Goal: Information Seeking & Learning: Learn about a topic

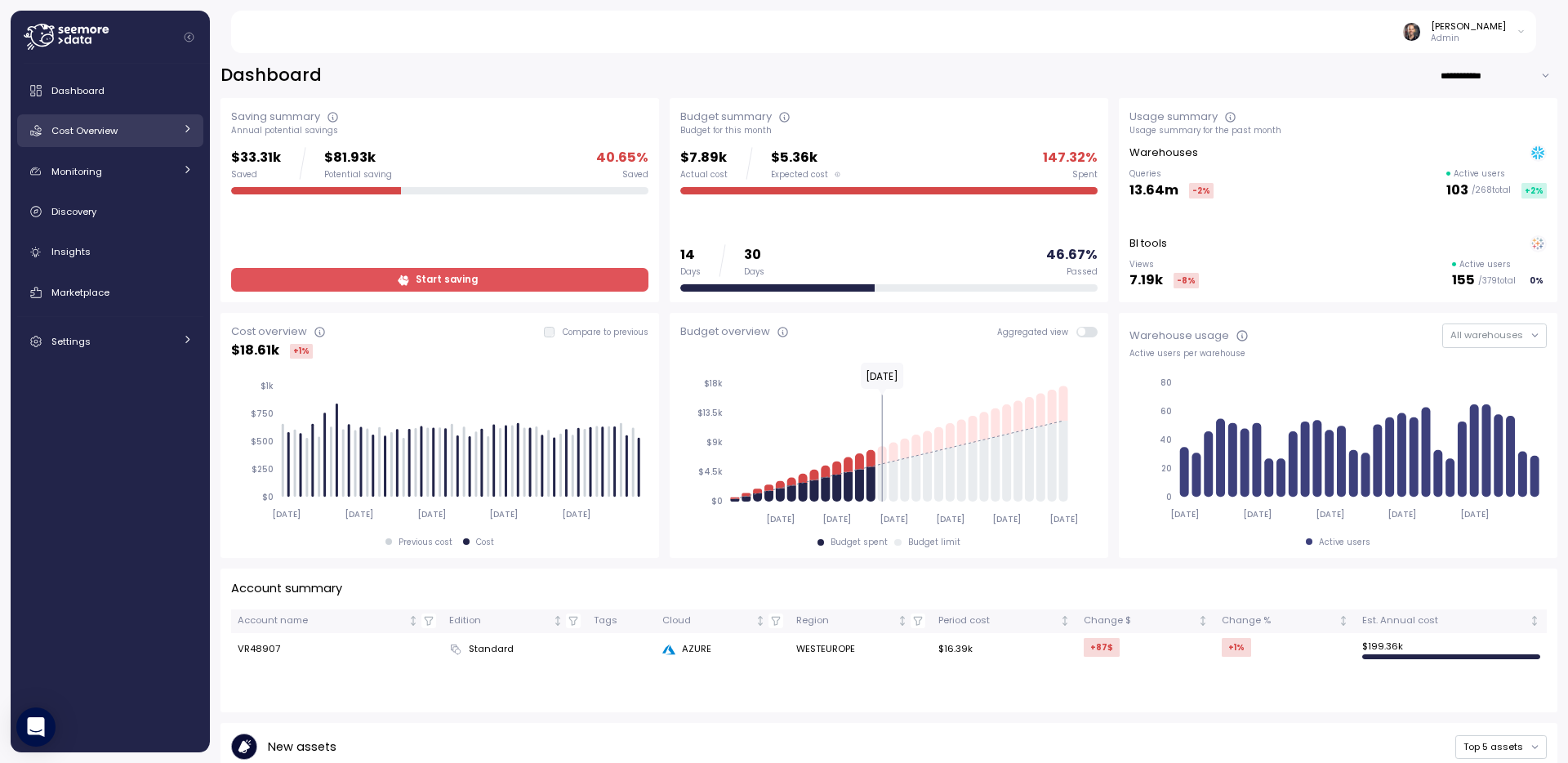
scroll to position [731, 0]
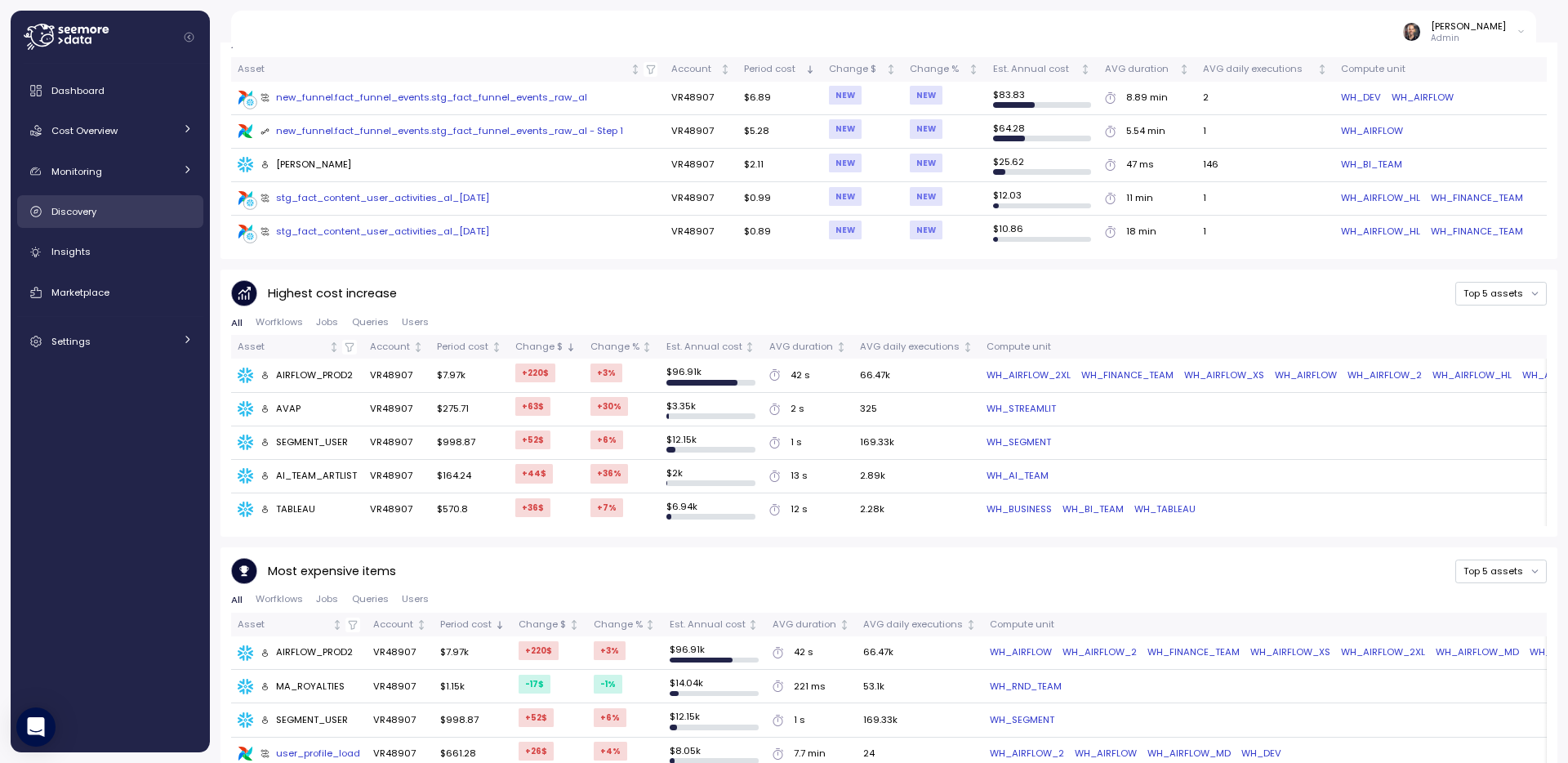
click at [78, 216] on span "Discovery" at bounding box center [74, 212] width 45 height 13
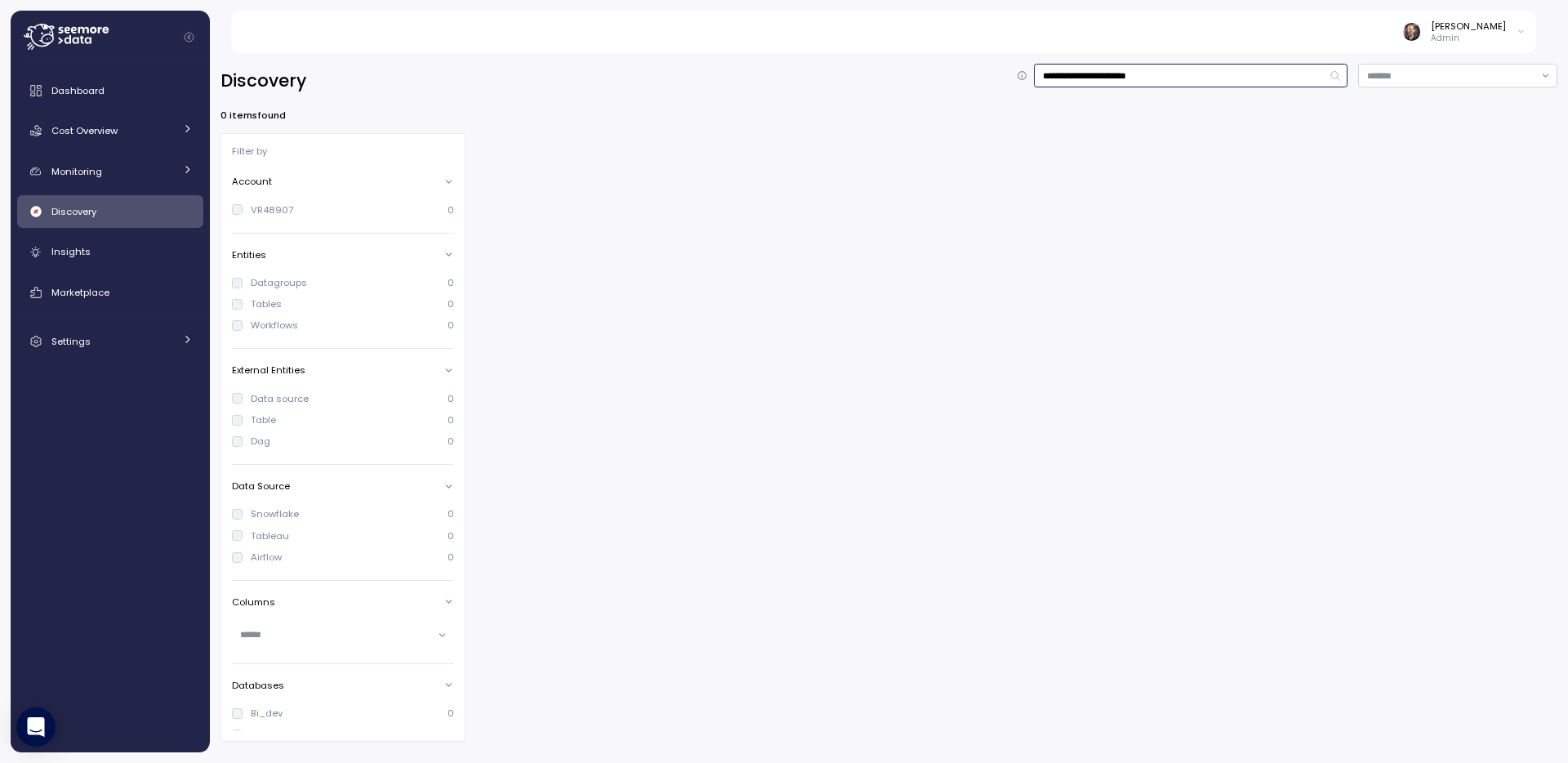
click at [1131, 77] on input "**********" at bounding box center [1191, 75] width 314 height 23
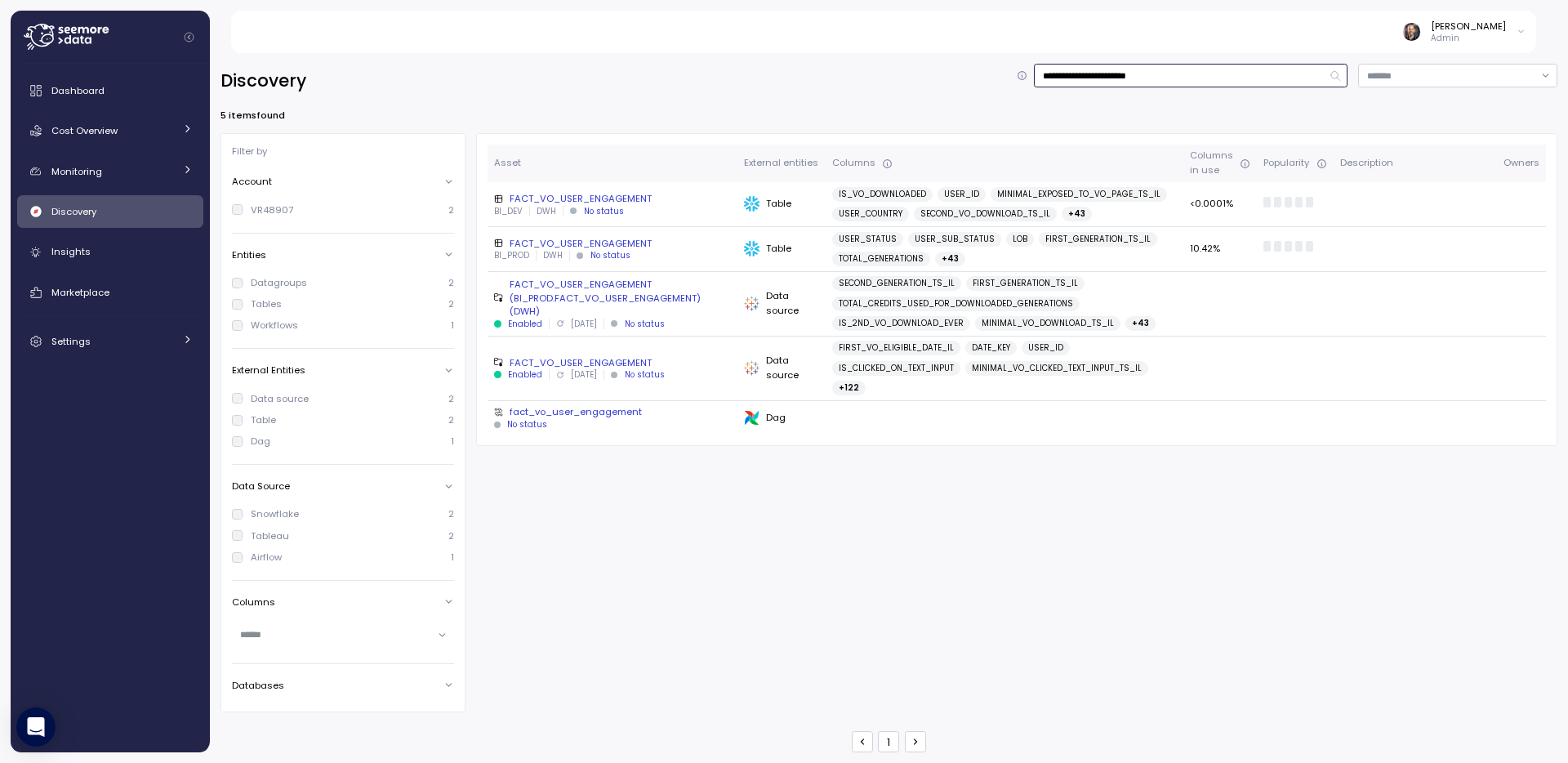
click at [1130, 77] on input "**********" at bounding box center [1191, 75] width 314 height 23
type input "**********"
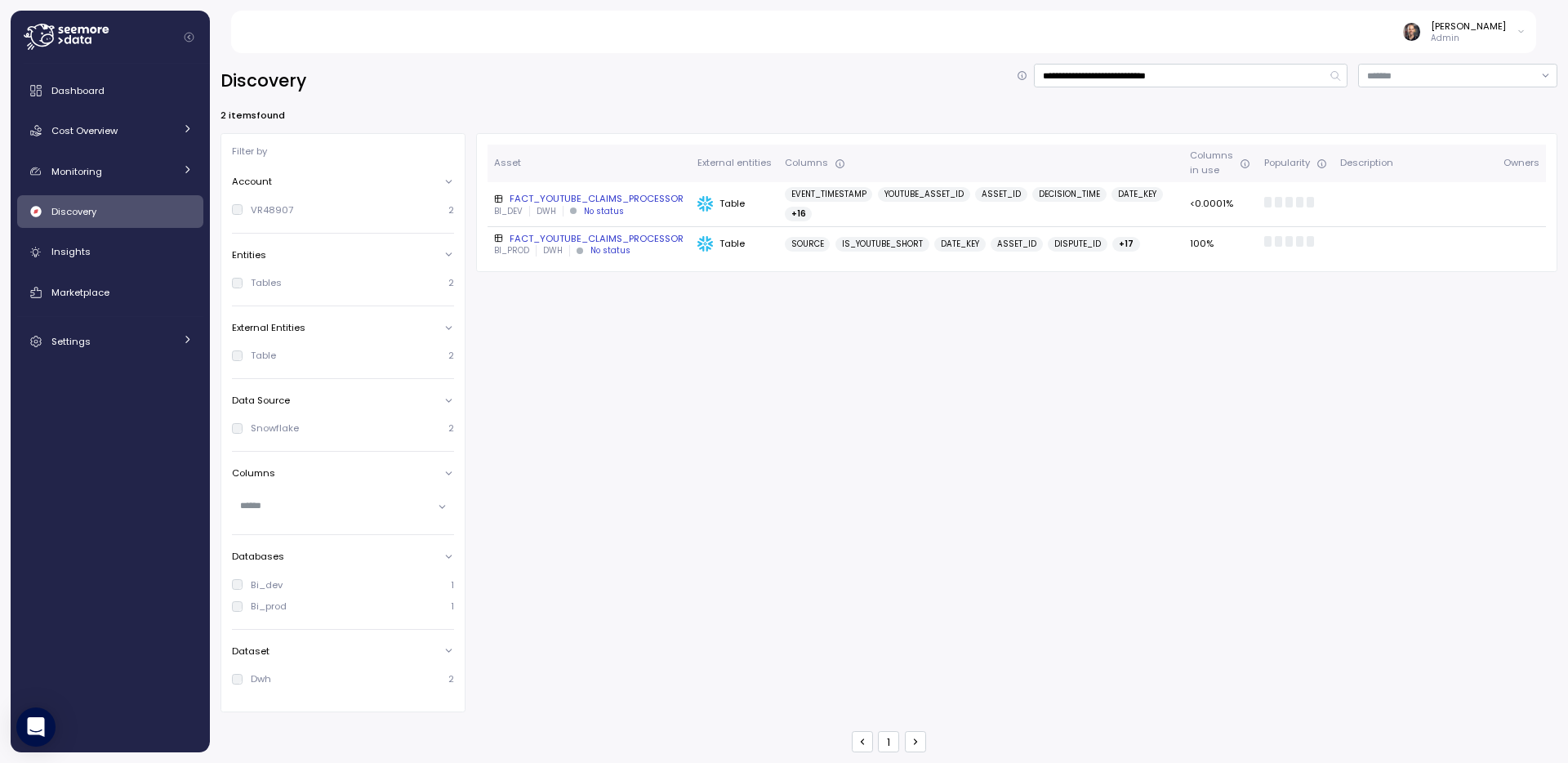
click at [620, 237] on div "FACT_YOUTUBE_CLAIMS_PROCESSOR" at bounding box center [589, 239] width 190 height 13
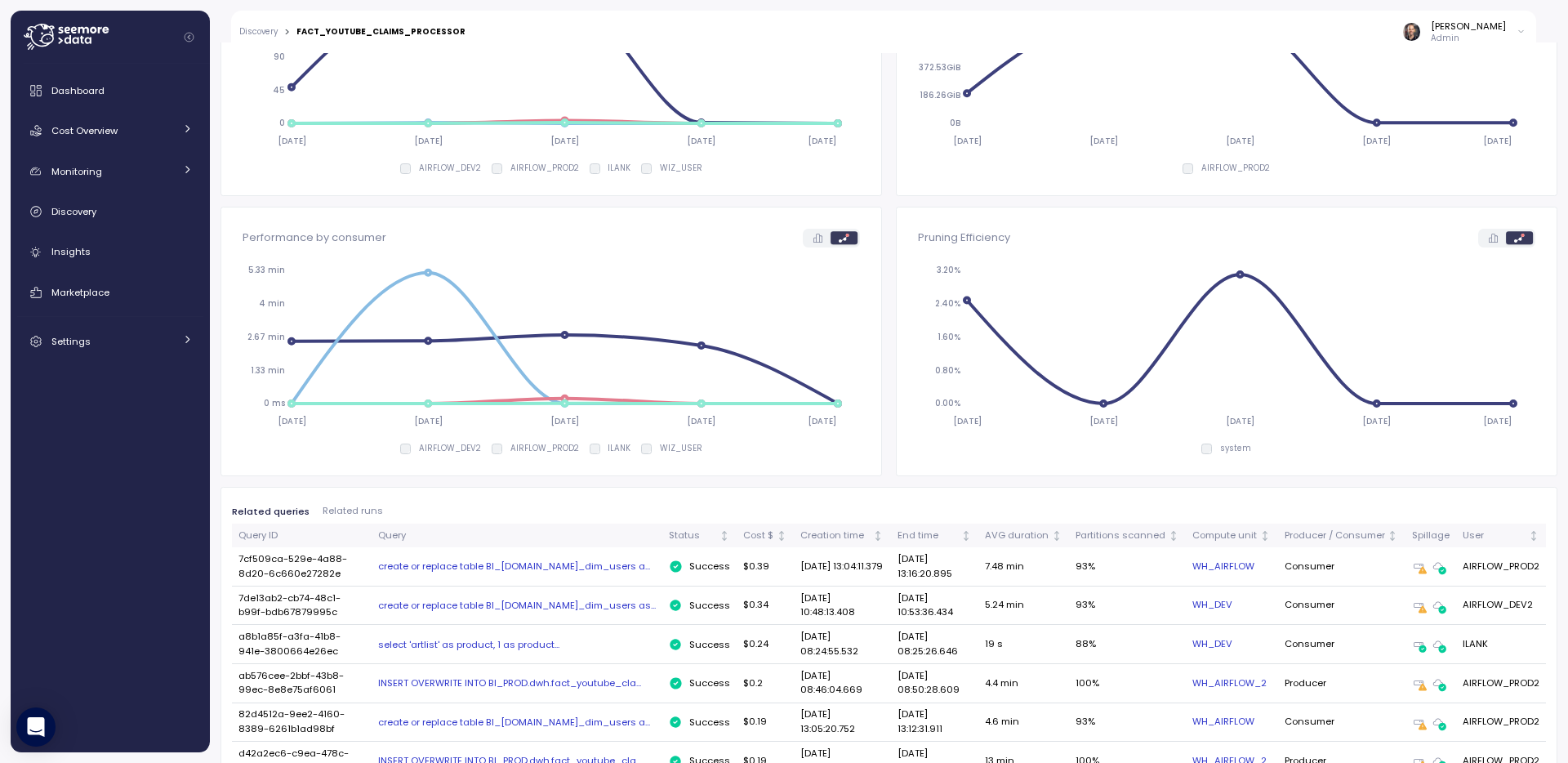
scroll to position [12, 0]
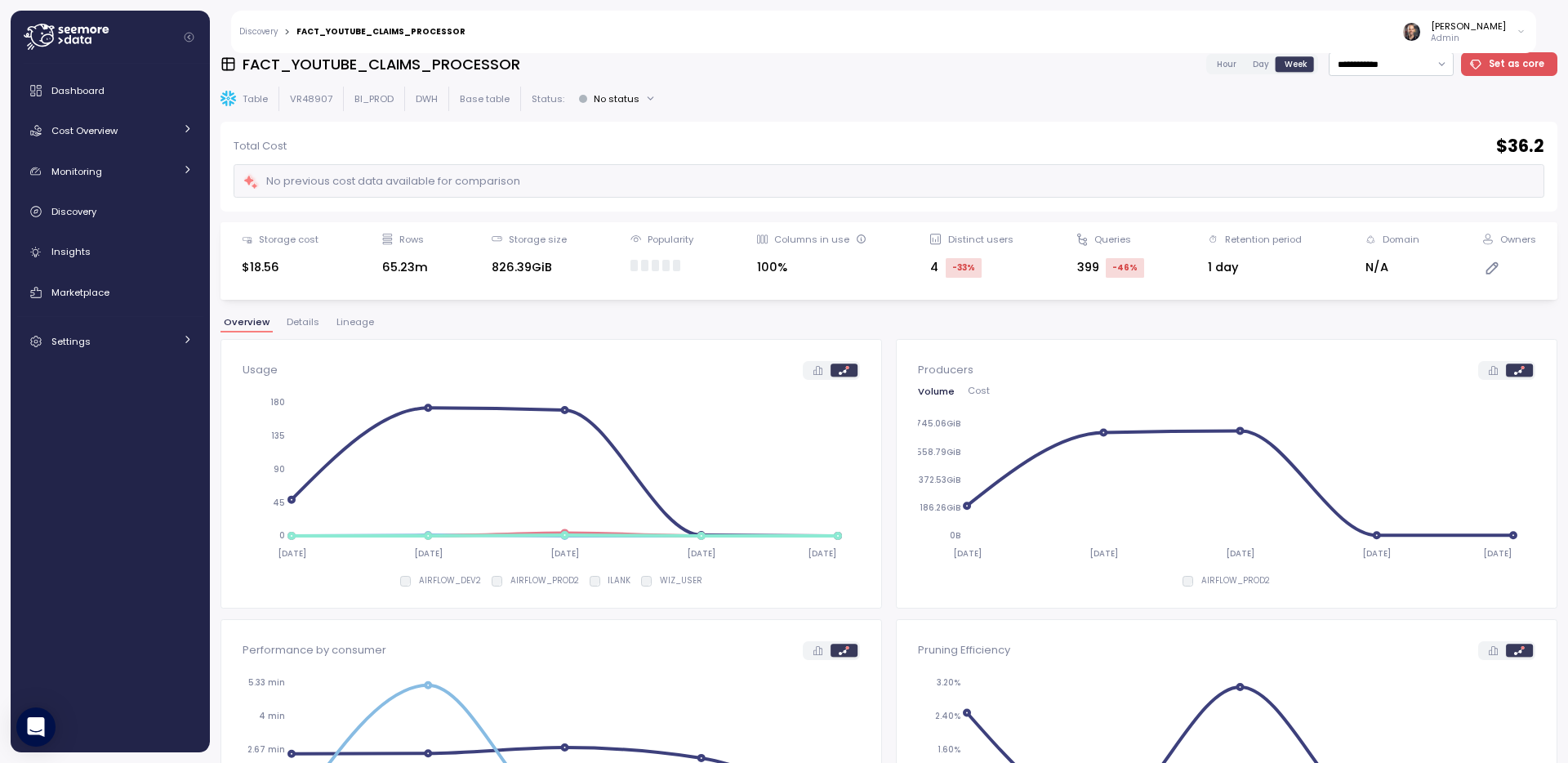
click at [358, 325] on span "Lineage" at bounding box center [355, 322] width 38 height 9
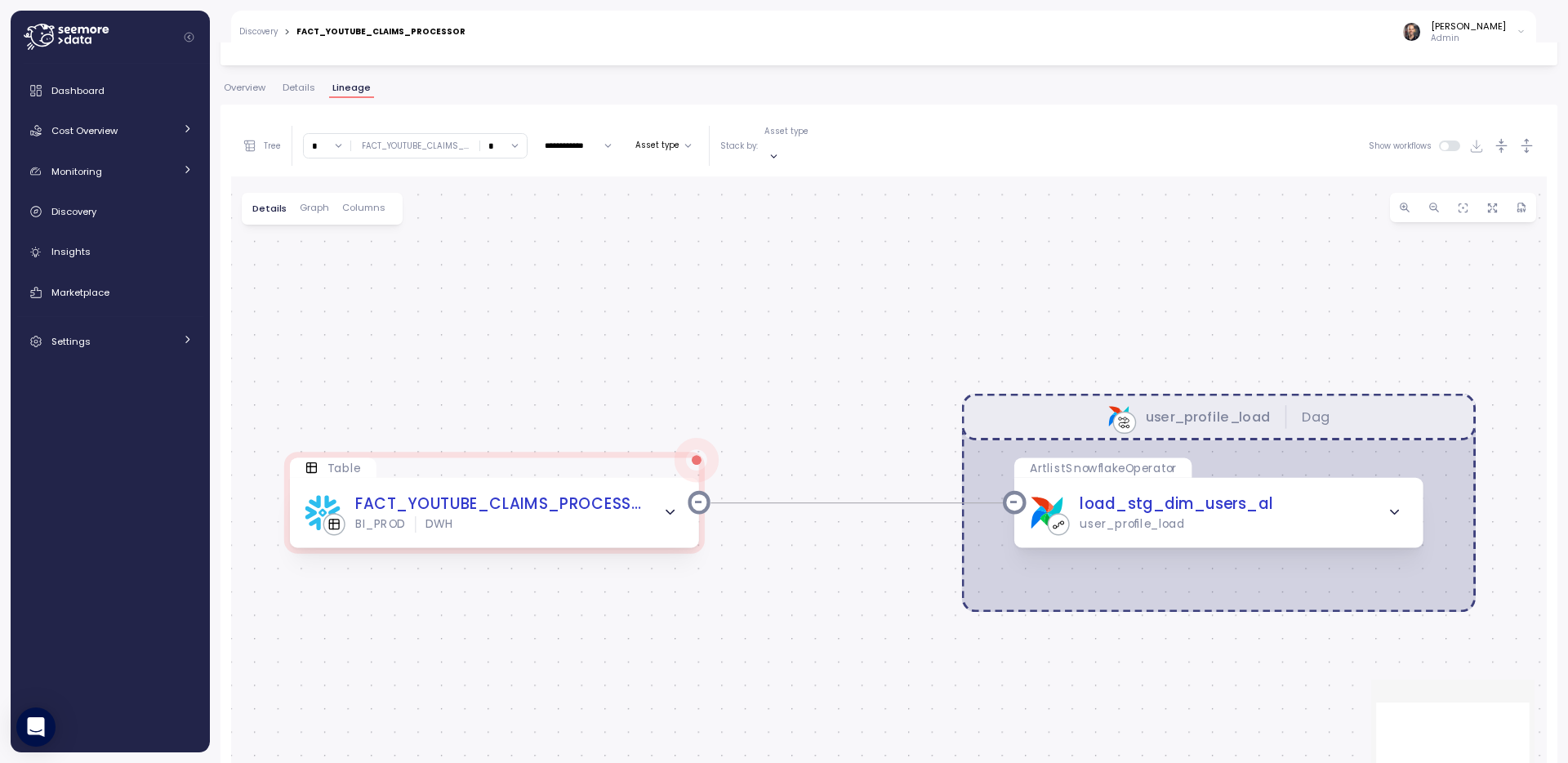
scroll to position [251, 0]
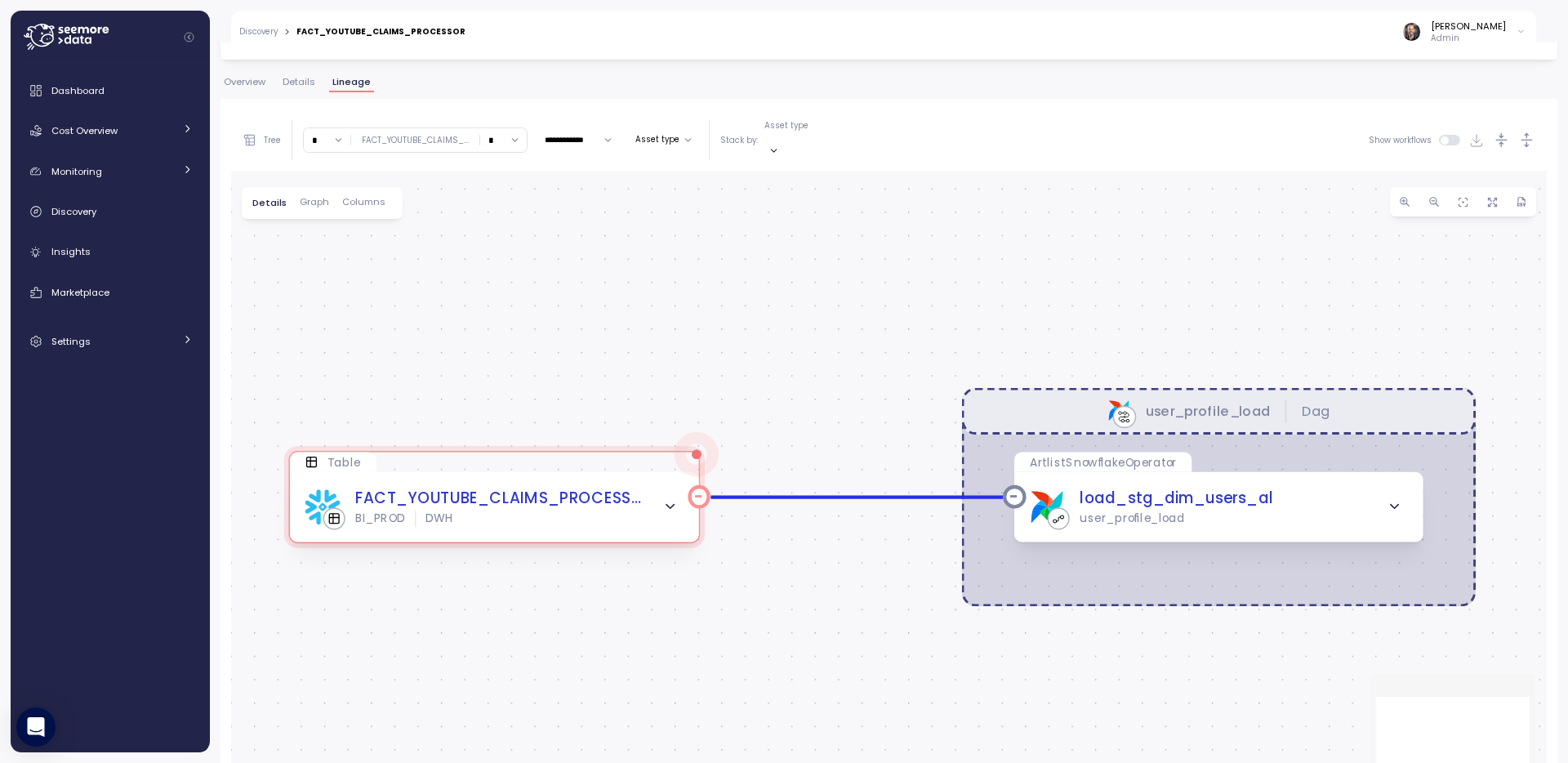
click at [668, 505] on icon "button" at bounding box center [670, 507] width 8 height 4
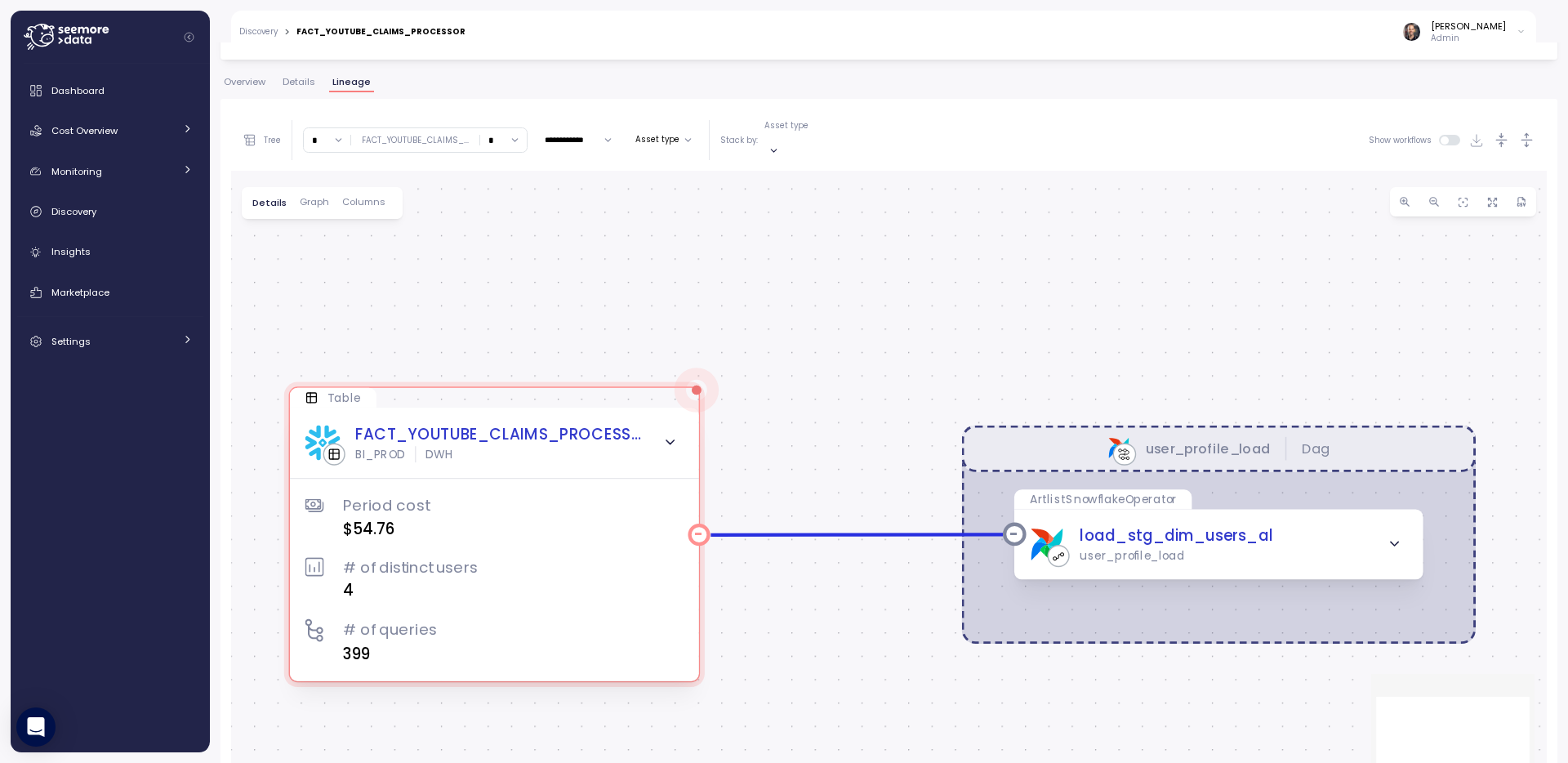
click at [672, 436] on icon "button" at bounding box center [670, 443] width 16 height 16
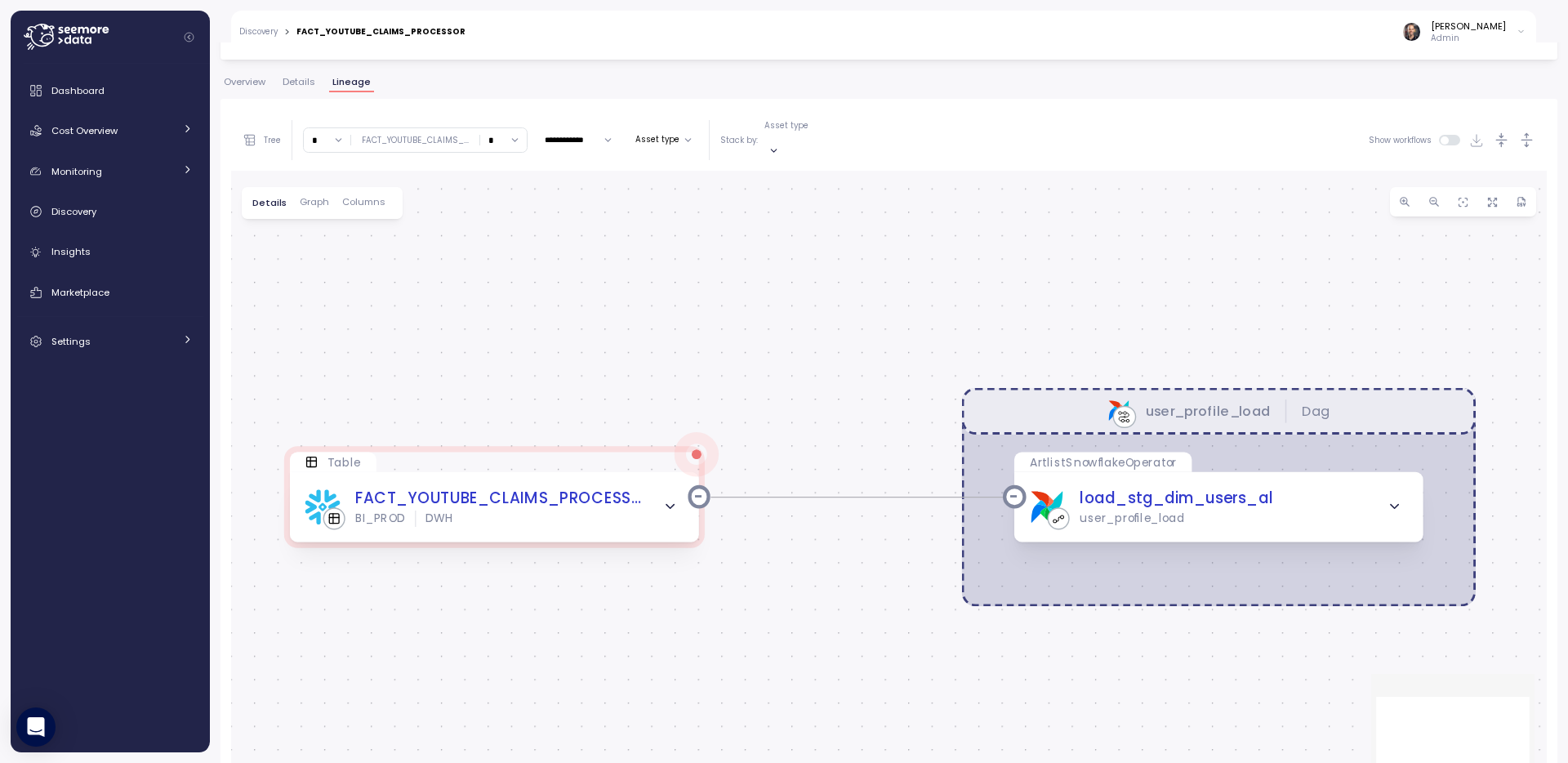
click at [317, 198] on span "Graph" at bounding box center [314, 202] width 29 height 9
click at [719, 197] on icon at bounding box center [722, 204] width 13 height 13
click at [670, 505] on icon "button" at bounding box center [670, 507] width 8 height 4
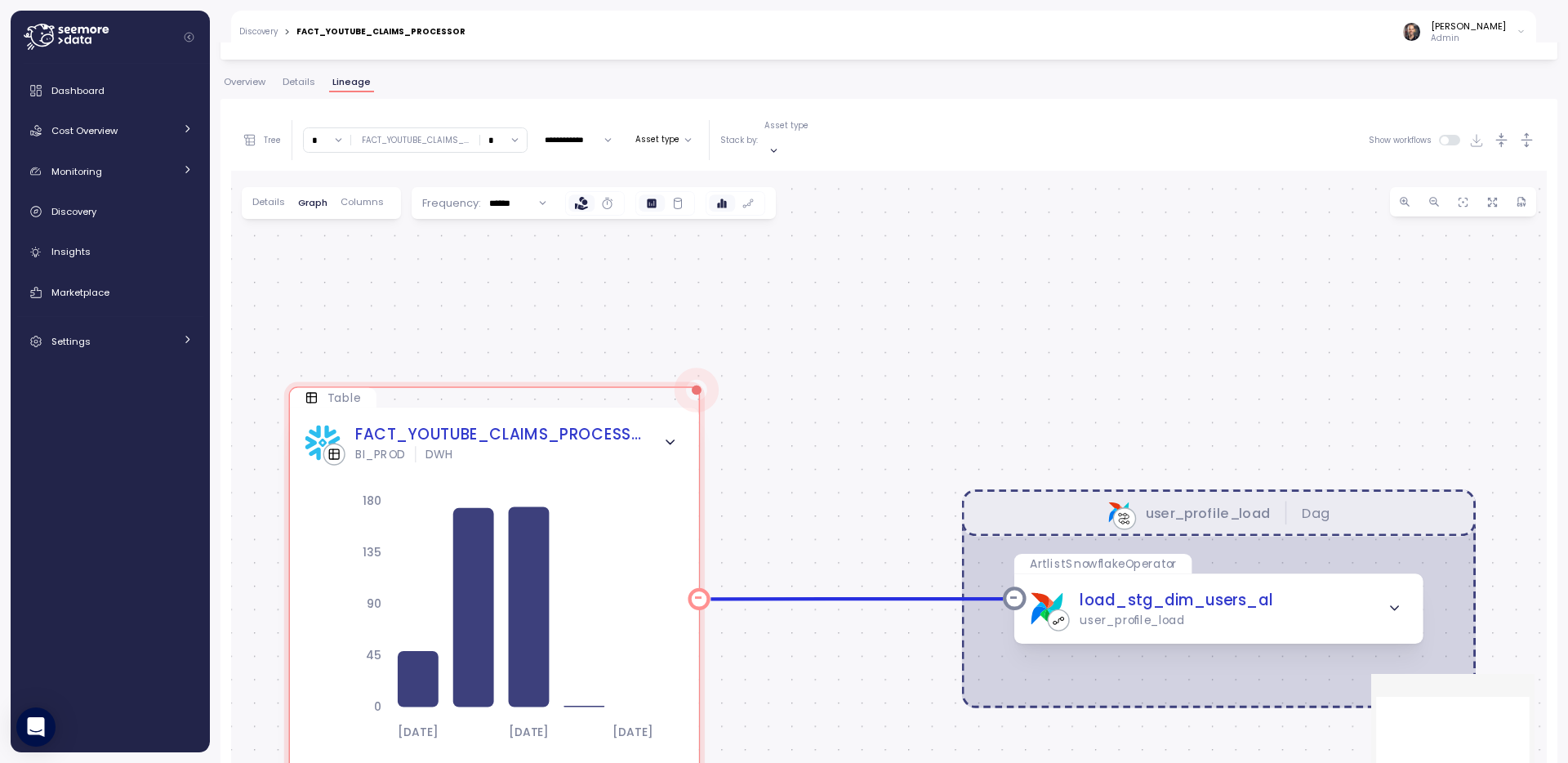
click at [673, 442] on icon "button" at bounding box center [670, 443] width 8 height 4
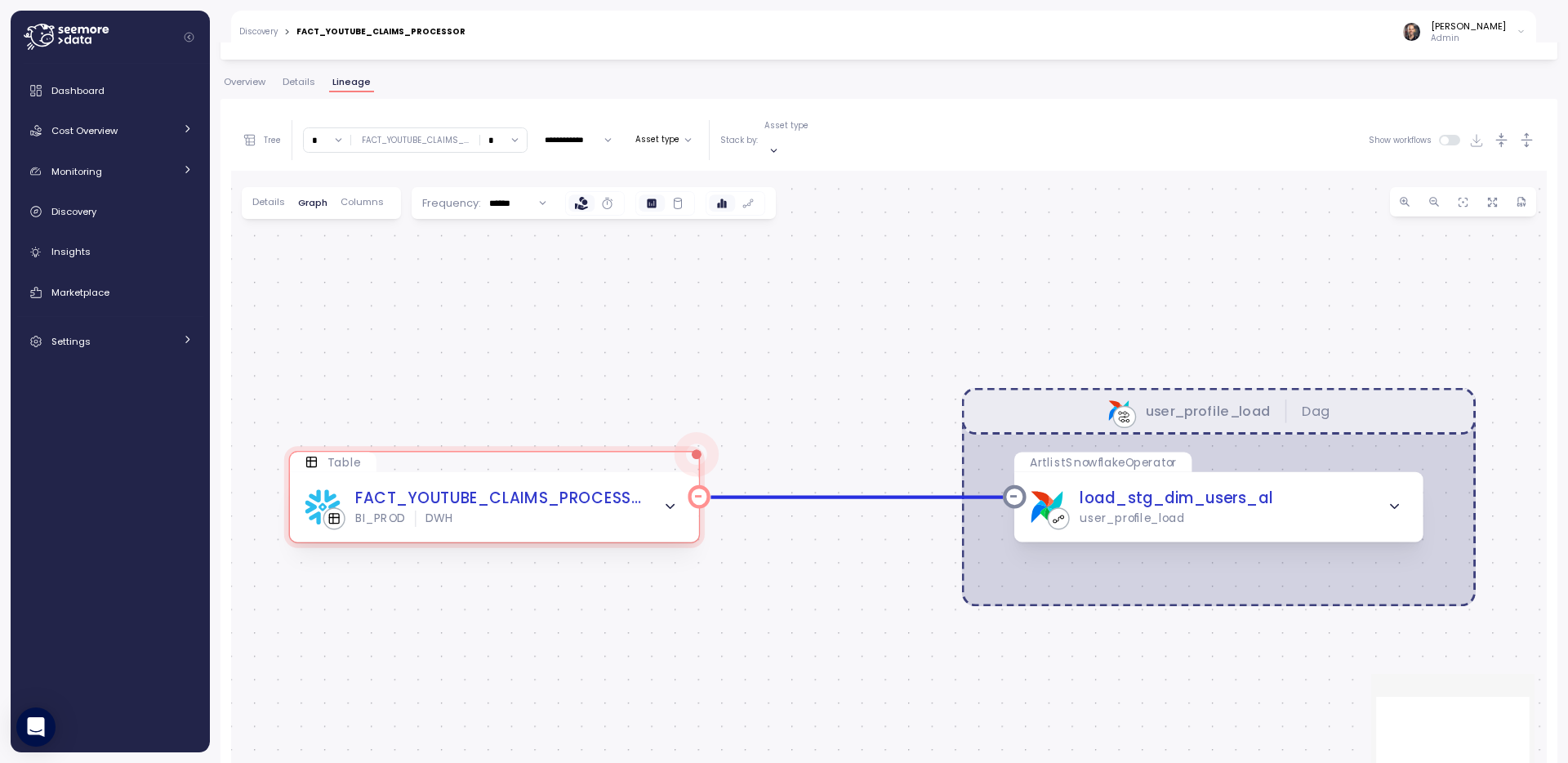
click at [673, 499] on icon "button" at bounding box center [670, 507] width 16 height 16
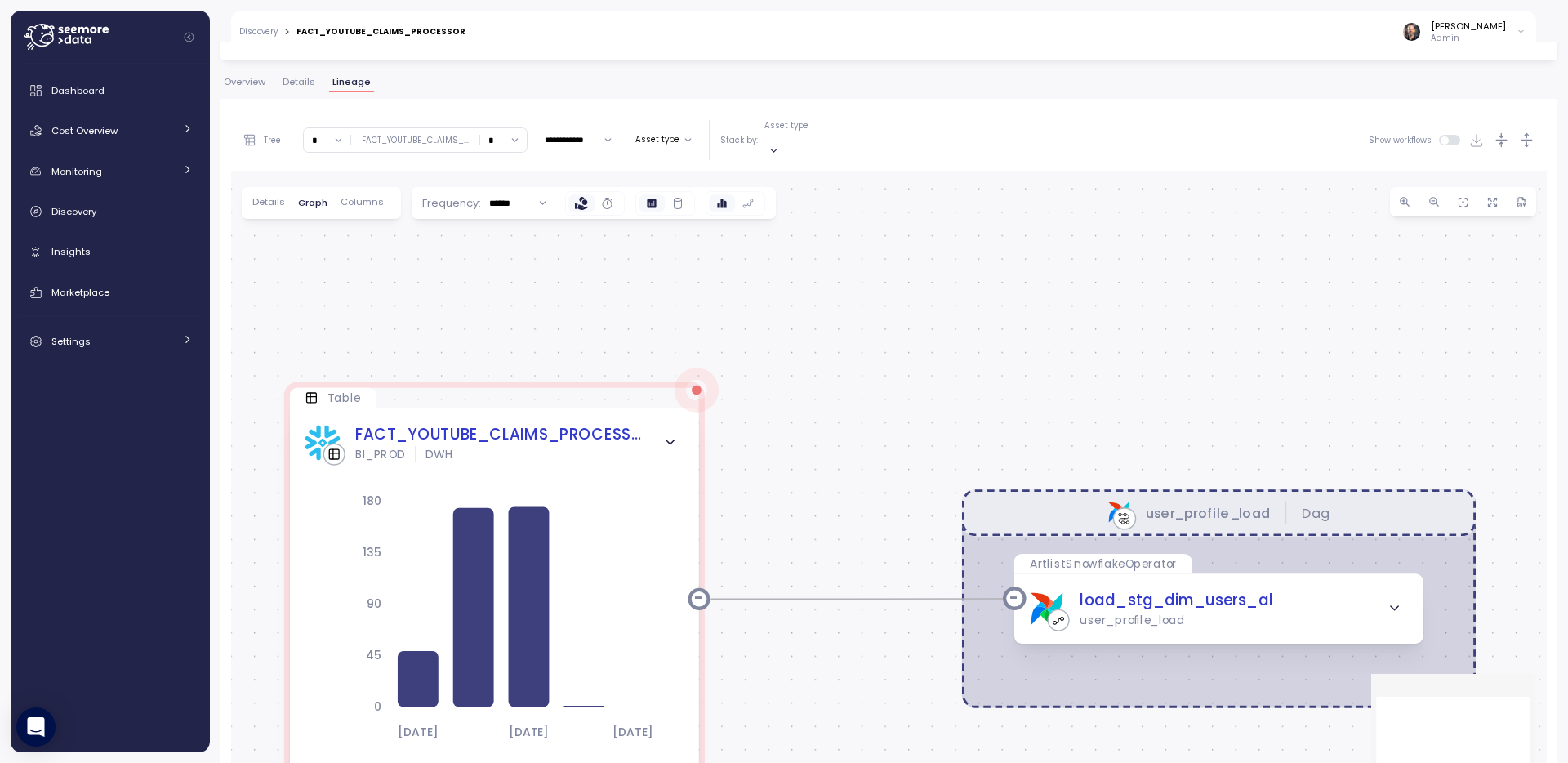
click at [540, 191] on input "******" at bounding box center [517, 203] width 73 height 23
type input "*****"
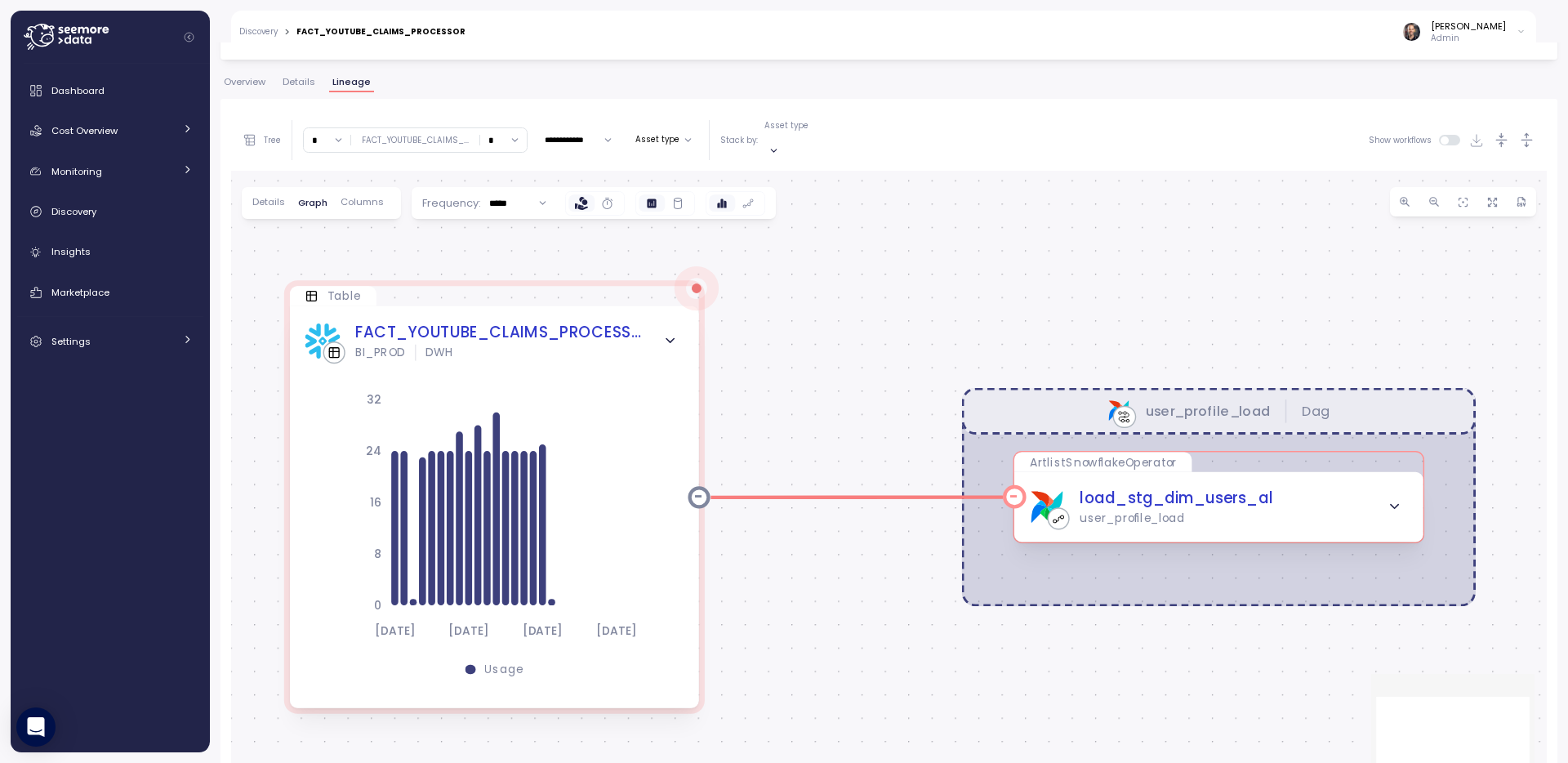
click at [1397, 499] on icon "button" at bounding box center [1394, 507] width 16 height 16
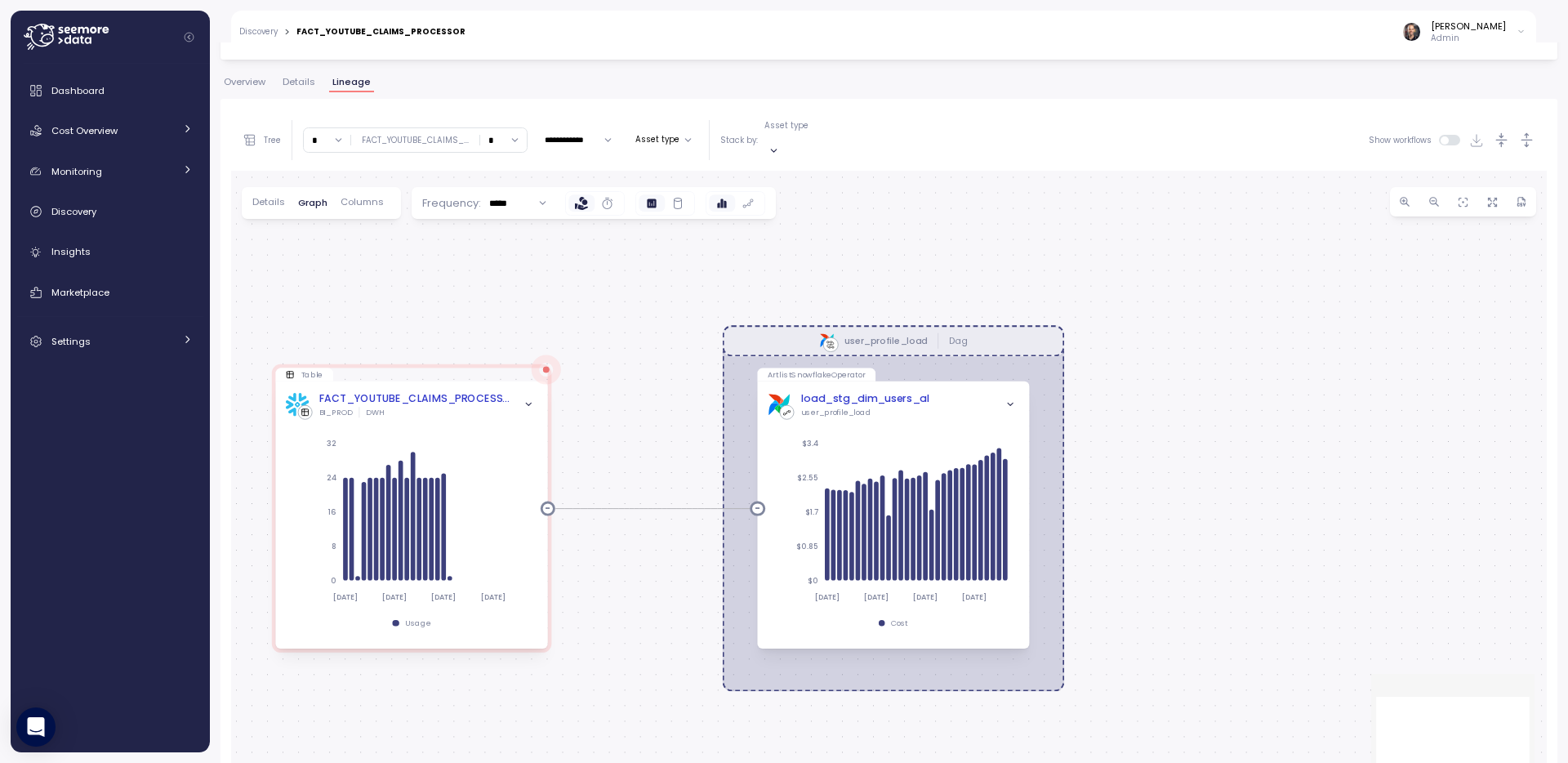
drag, startPoint x: 965, startPoint y: 260, endPoint x: 690, endPoint y: 237, distance: 276.0
click at [691, 237] on div "user_profile_load Dag Table FACT_YOUTUBE_CLAIMS_PROCESSOR BI_PROD DWH [DATE] [D…" at bounding box center [889, 490] width 1316 height 638
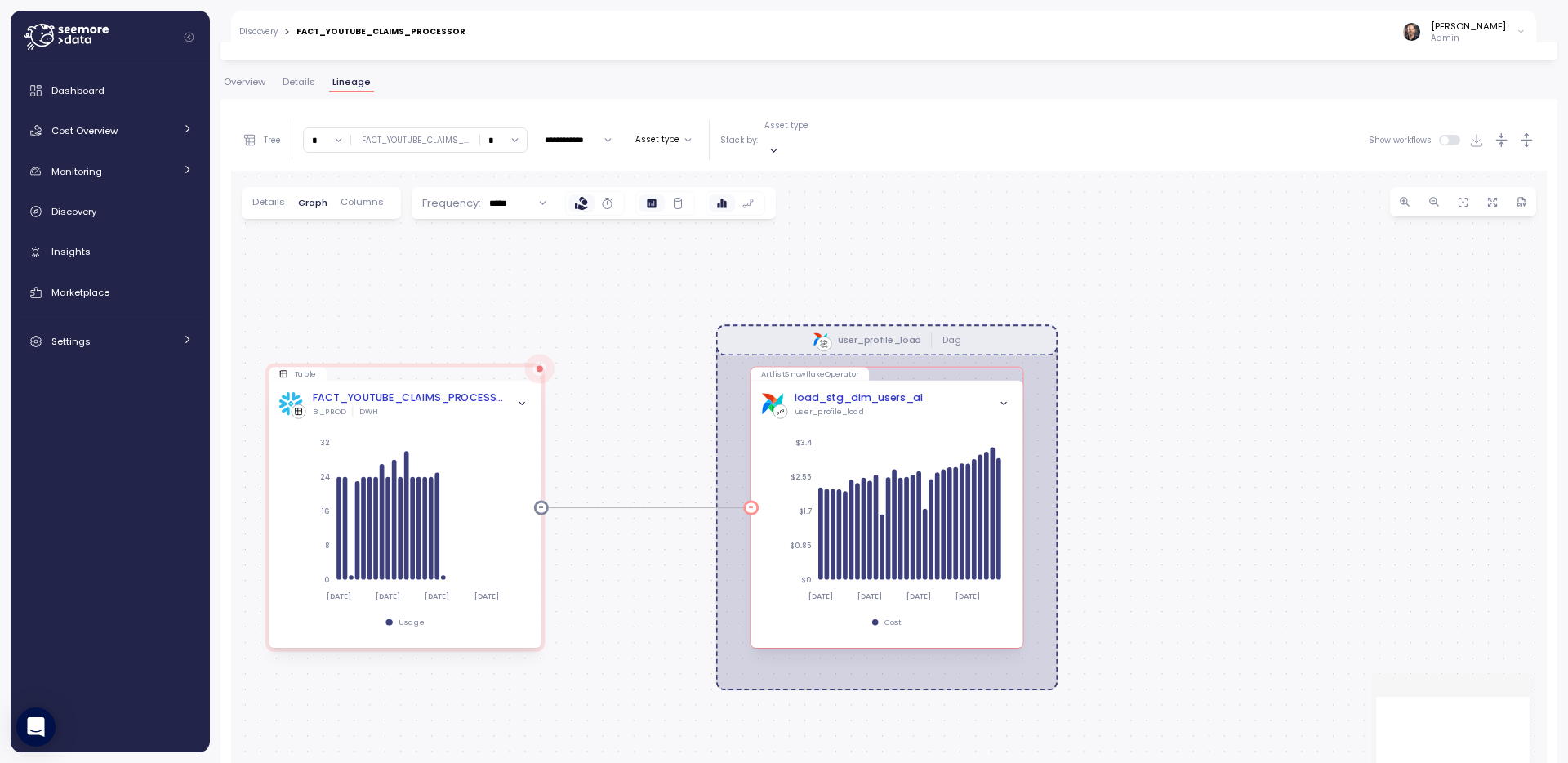
click at [1003, 399] on icon "button" at bounding box center [1004, 404] width 10 height 10
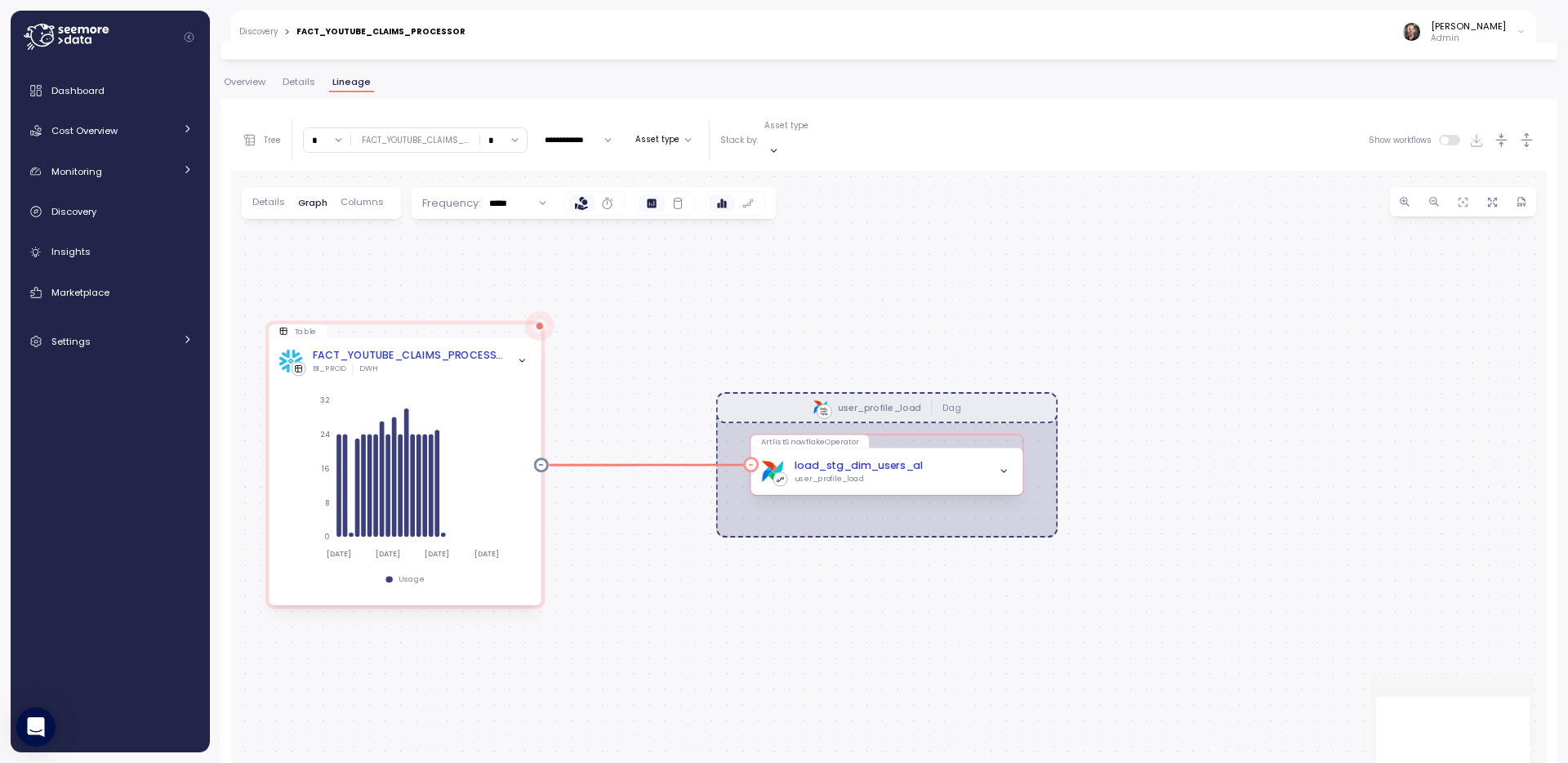
click at [1006, 467] on icon "button" at bounding box center [1004, 472] width 10 height 10
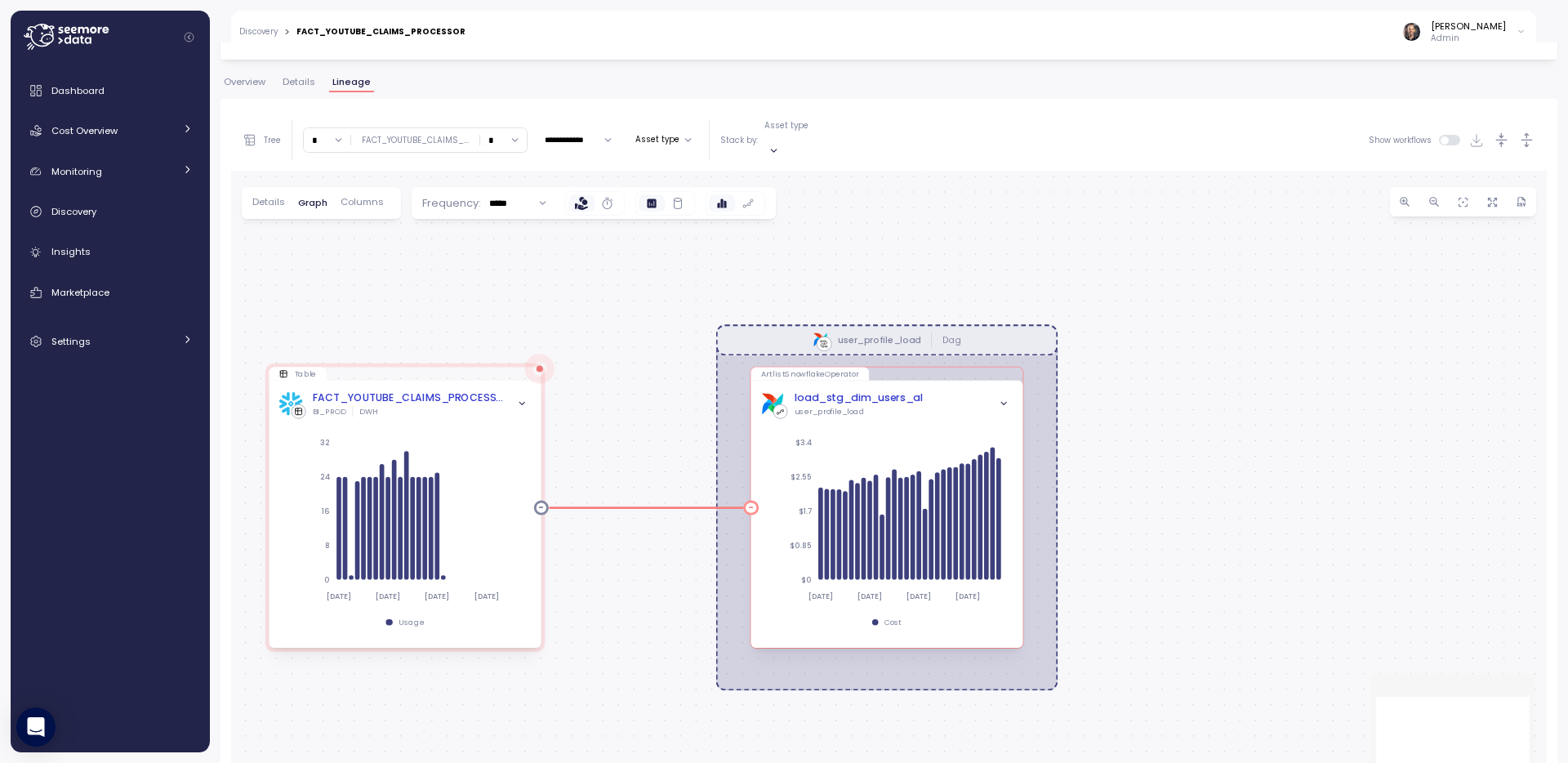
click at [937, 391] on div "load_stg_dim_users_al user_profile_load" at bounding box center [886, 403] width 251 height 26
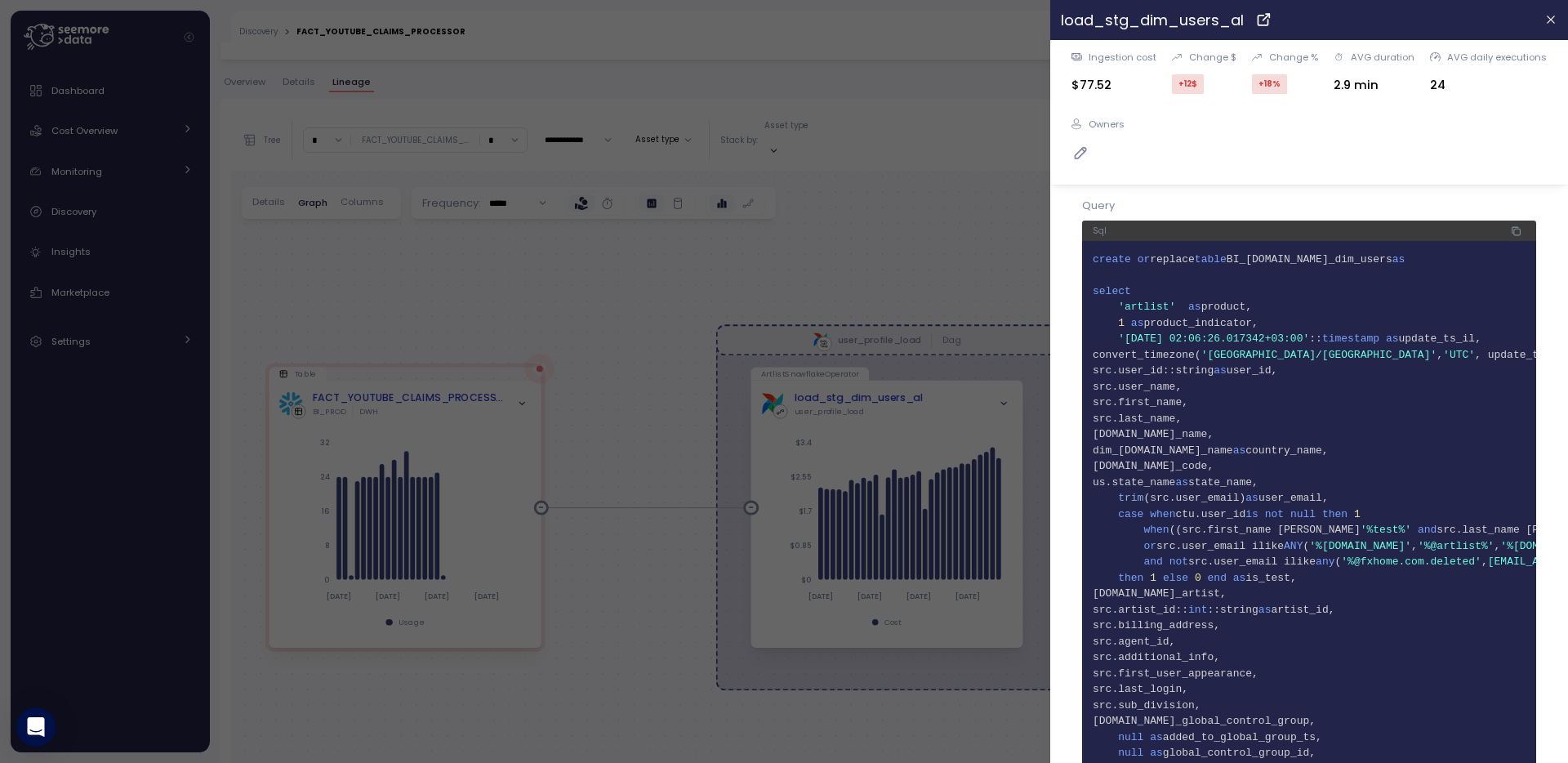
click at [1251, 296] on span "3 select" at bounding box center [1309, 292] width 433 height 17
click at [1515, 230] on icon "button" at bounding box center [1518, 232] width 7 height 7
click at [1548, 19] on icon "button" at bounding box center [1551, 20] width 8 height 8
